Goal: Find specific page/section: Find specific page/section

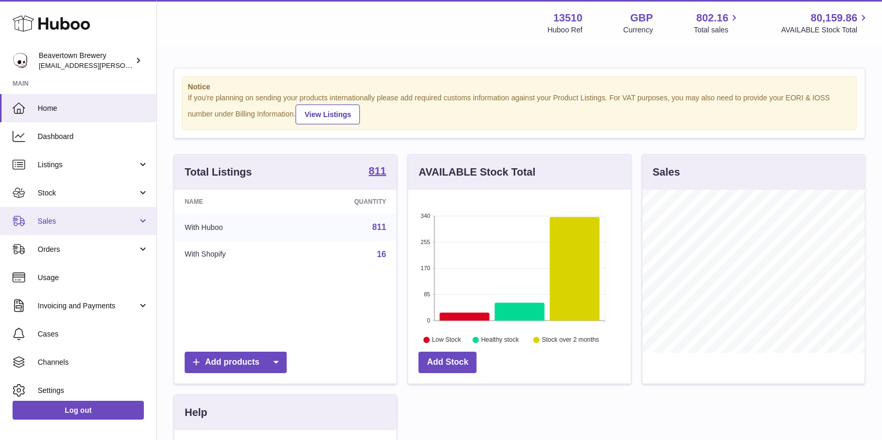
scroll to position [163, 222]
click at [115, 223] on span "Sales" at bounding box center [88, 222] width 100 height 10
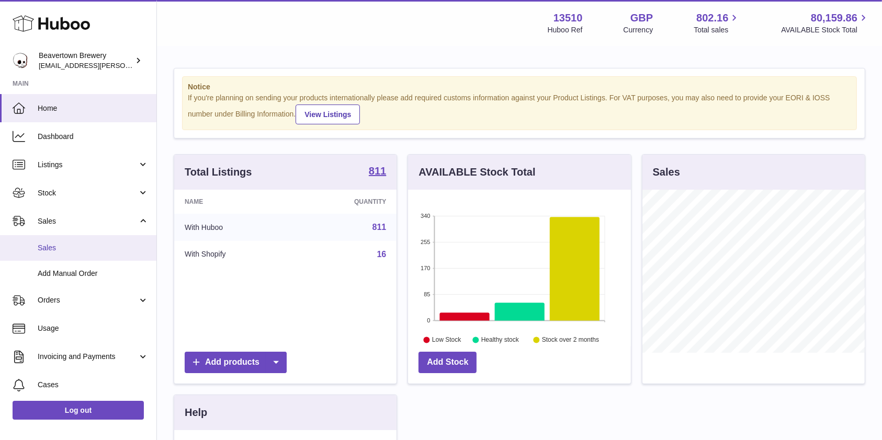
click at [88, 247] on span "Sales" at bounding box center [93, 248] width 111 height 10
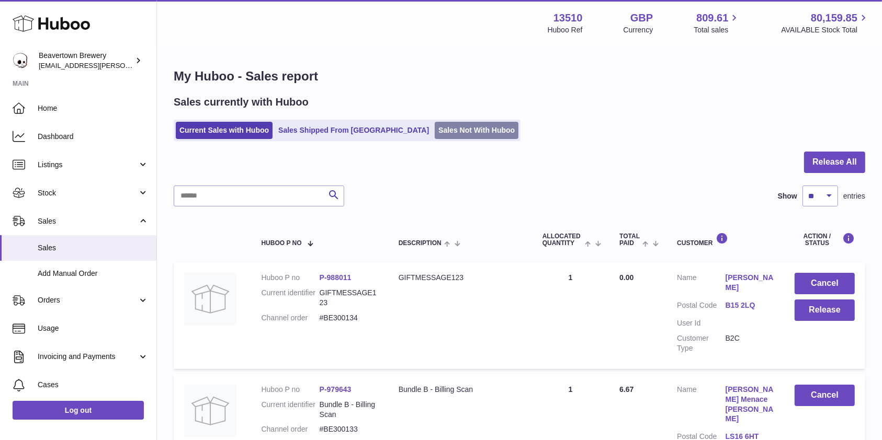
click at [442, 136] on link "Sales Not With Huboo" at bounding box center [477, 130] width 84 height 17
